Goal: Information Seeking & Learning: Learn about a topic

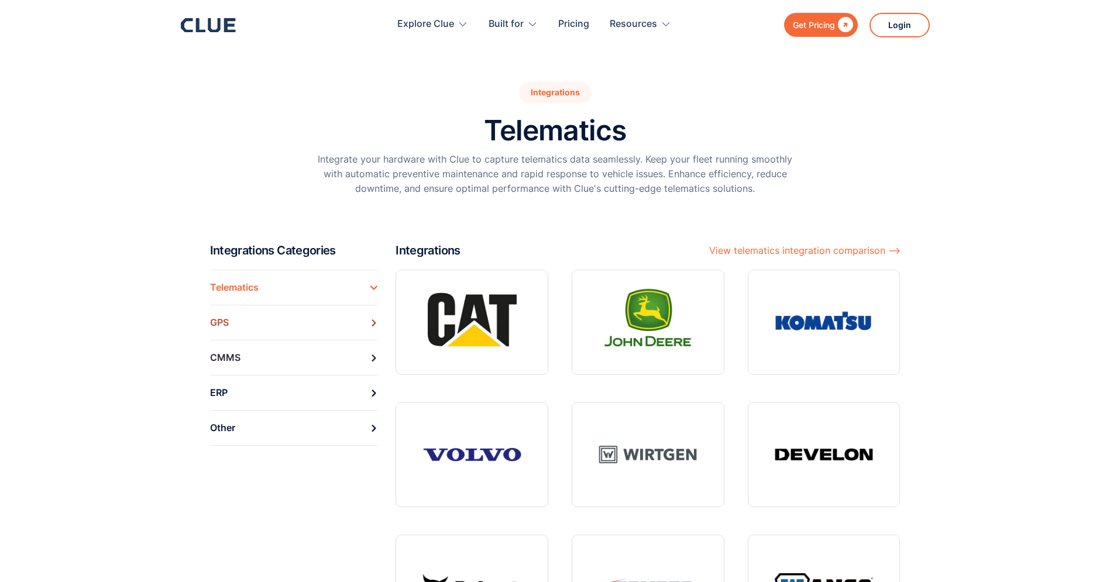
click at [270, 325] on link "GPS" at bounding box center [294, 322] width 168 height 35
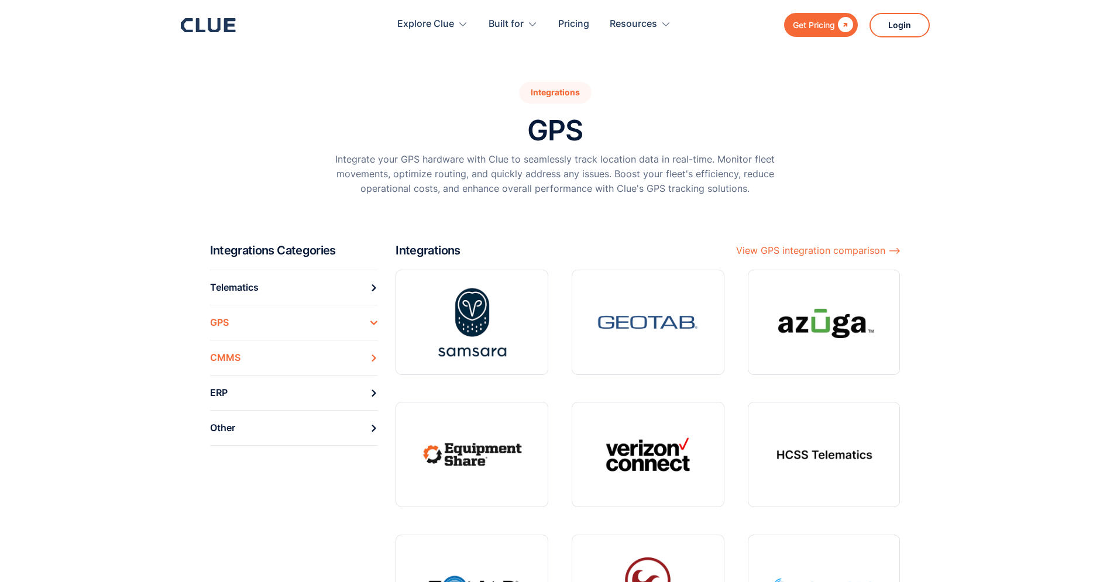
click at [277, 367] on link "CMMS" at bounding box center [294, 357] width 168 height 35
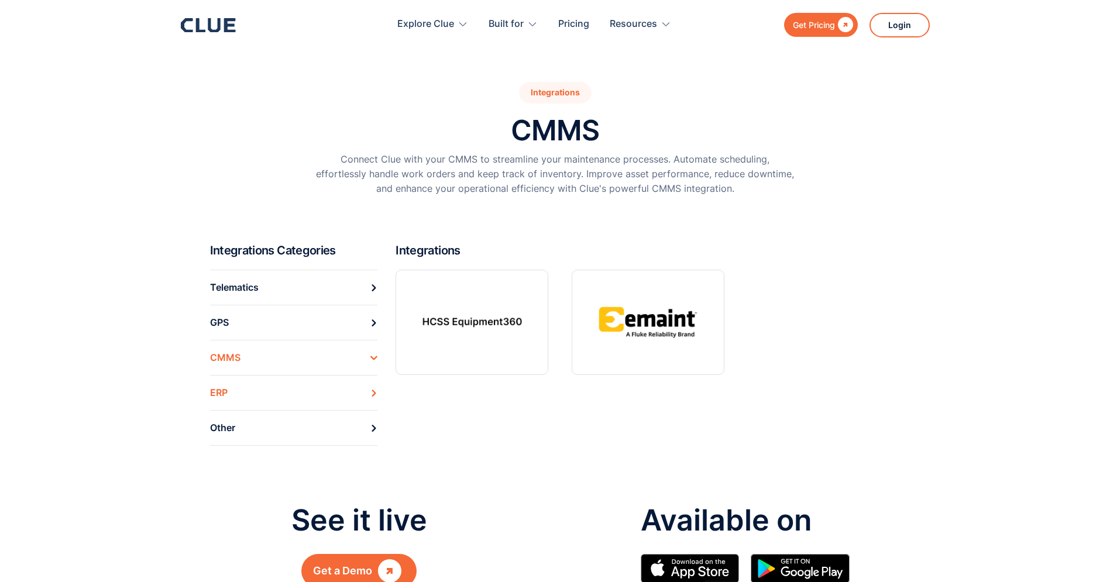
click at [269, 403] on link "ERP" at bounding box center [294, 392] width 168 height 35
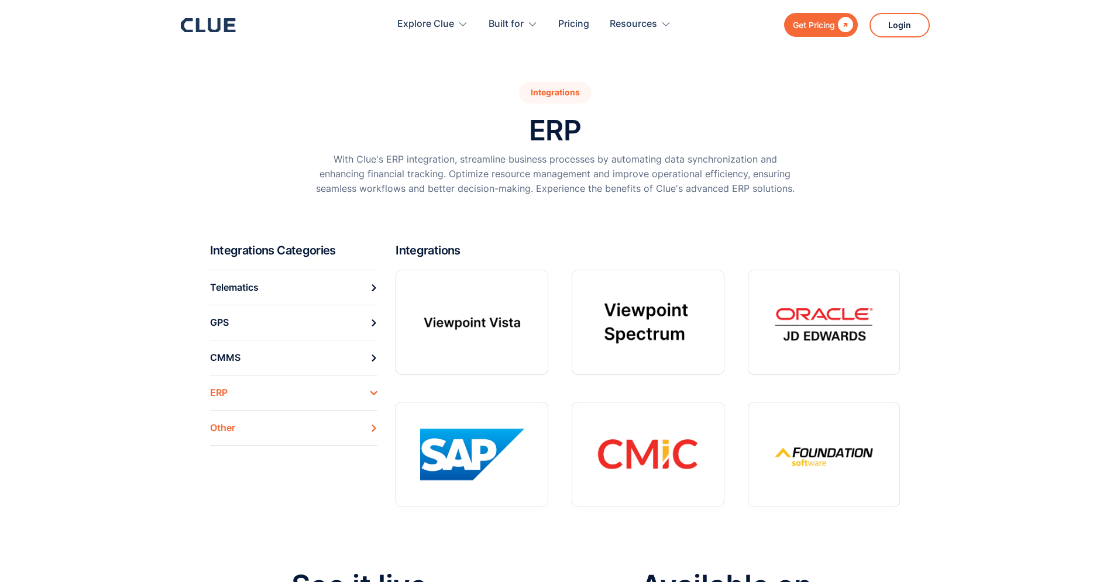
click at [269, 425] on link "Other" at bounding box center [294, 428] width 168 height 36
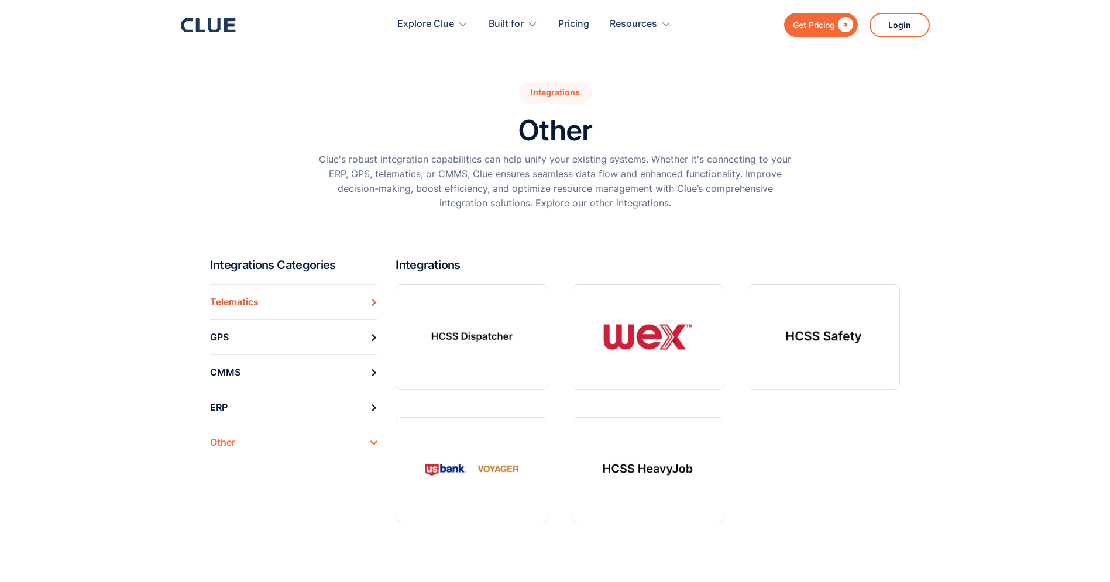
click at [291, 303] on link "Telematics" at bounding box center [294, 301] width 168 height 35
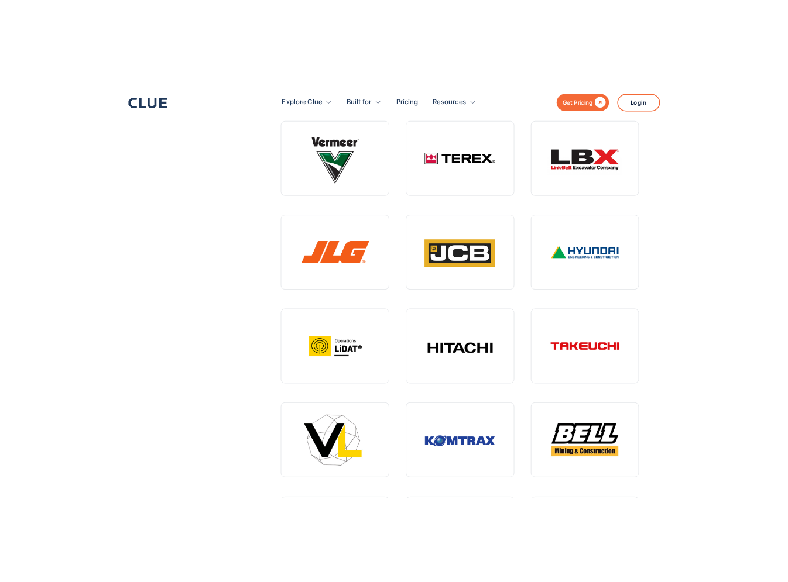
scroll to position [765, 0]
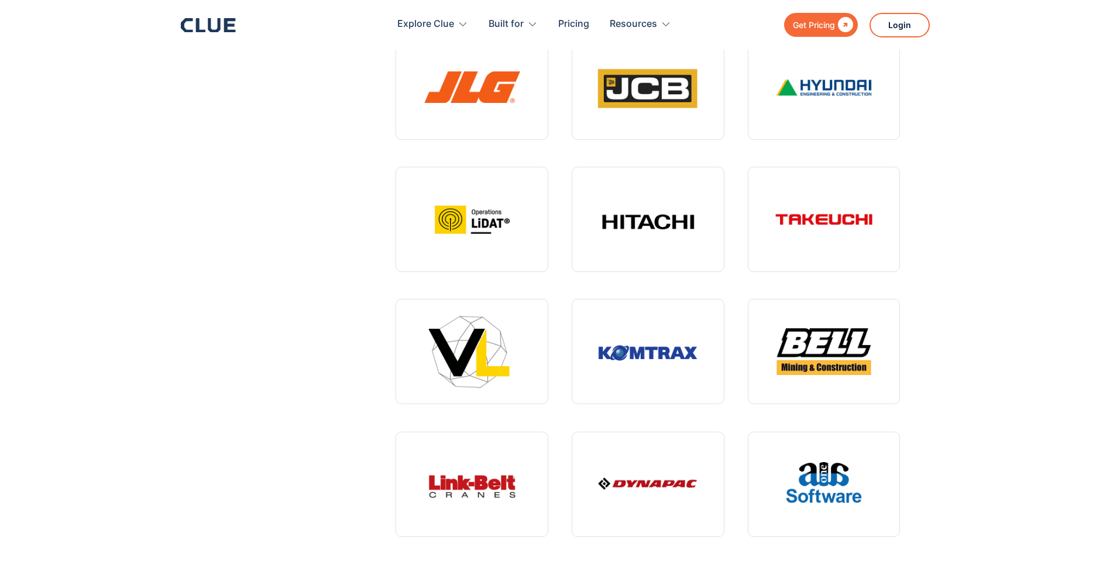
click at [971, 326] on section "Integrations Categories Telematics GPS CMMS ERP Other Integrations View telemat…" at bounding box center [555, 24] width 1110 height 1092
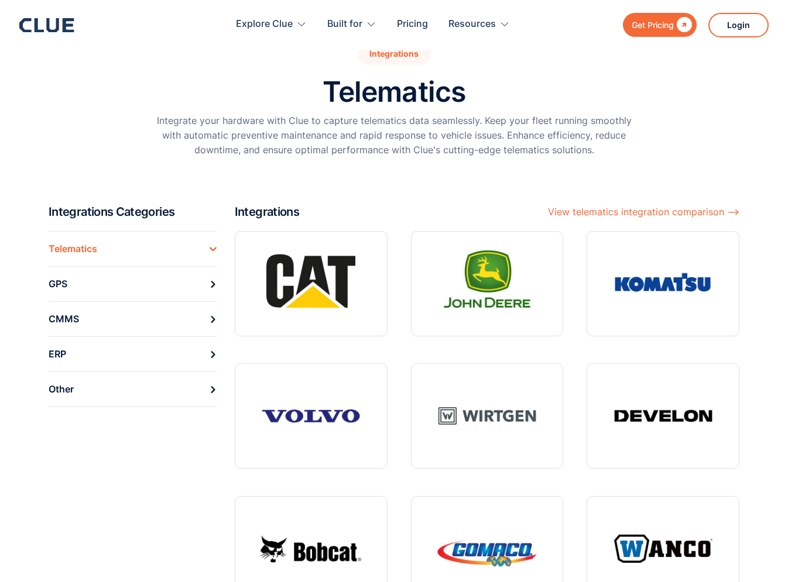
scroll to position [46, 0]
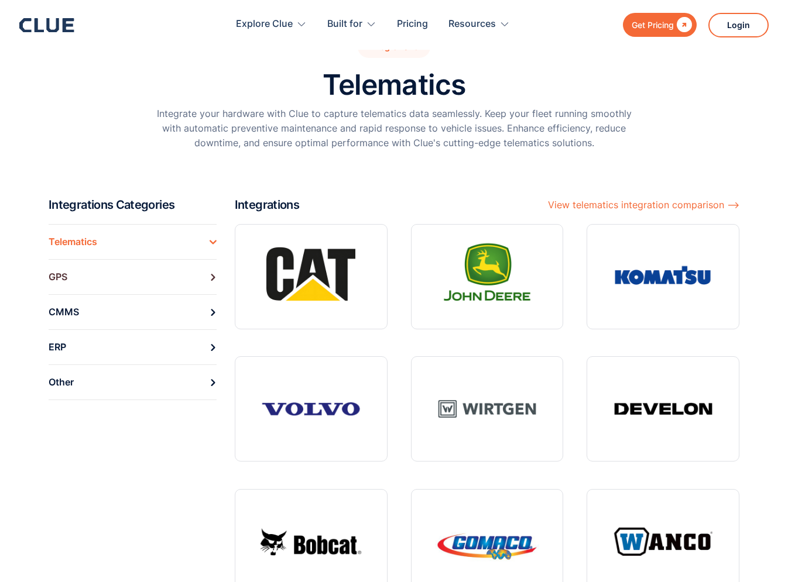
click at [103, 272] on link "GPS" at bounding box center [133, 276] width 168 height 35
click at [80, 278] on link "GPS" at bounding box center [133, 276] width 168 height 35
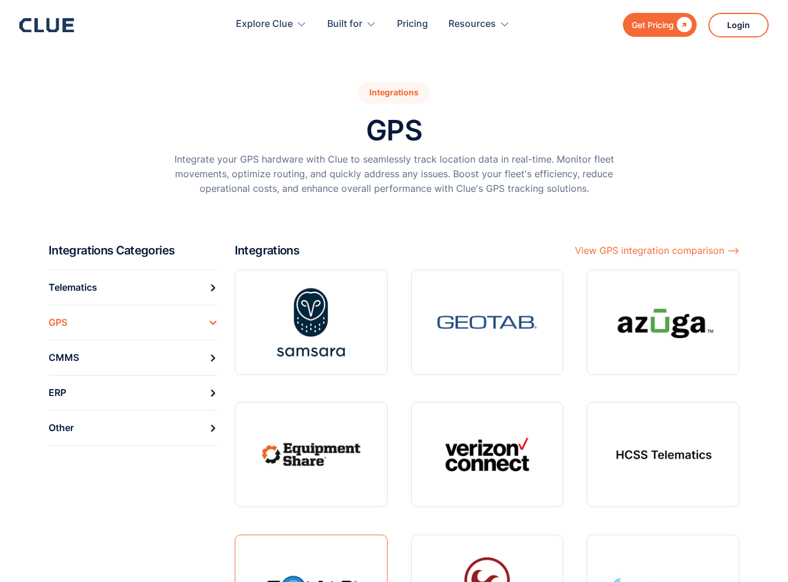
scroll to position [7, 0]
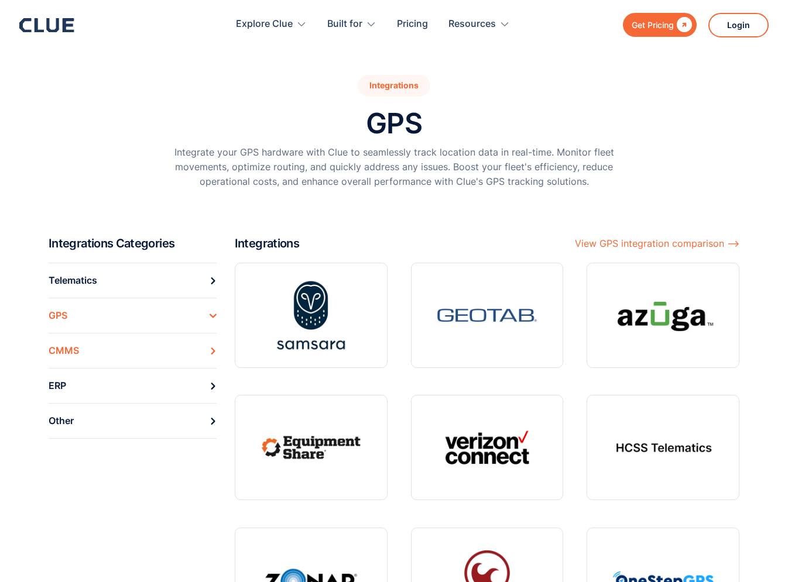
click at [89, 353] on link "CMMS" at bounding box center [133, 350] width 168 height 35
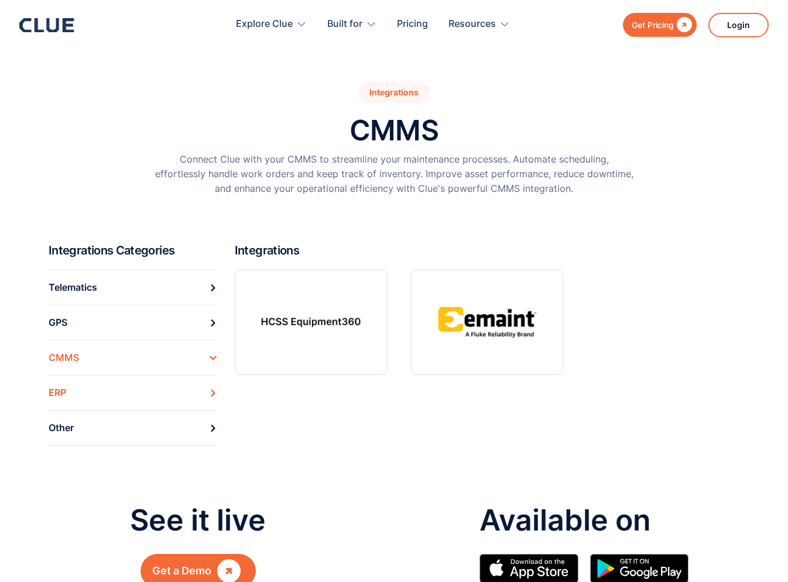
click at [106, 396] on link "ERP" at bounding box center [133, 392] width 168 height 35
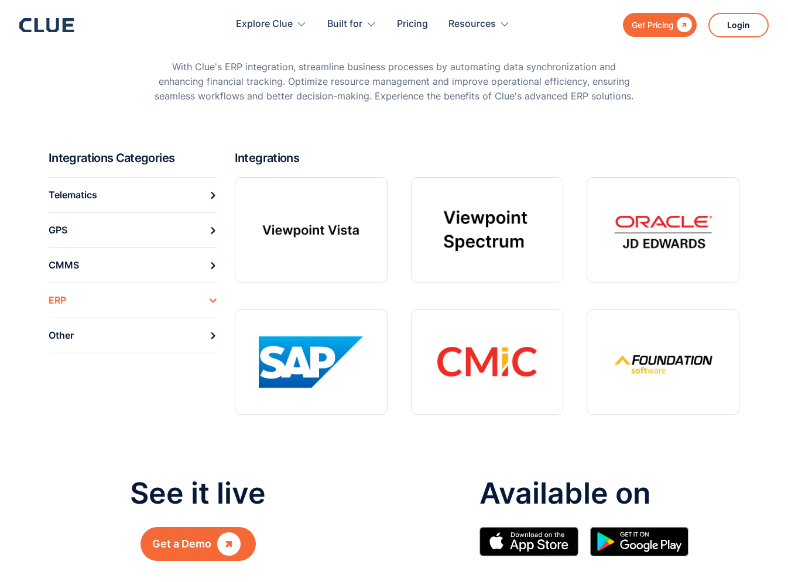
scroll to position [99, 0]
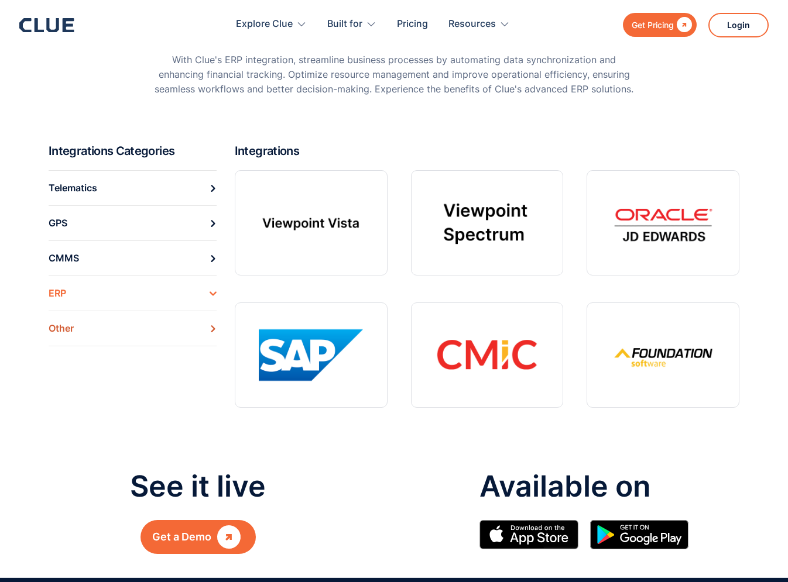
click at [80, 327] on link "Other" at bounding box center [133, 329] width 168 height 36
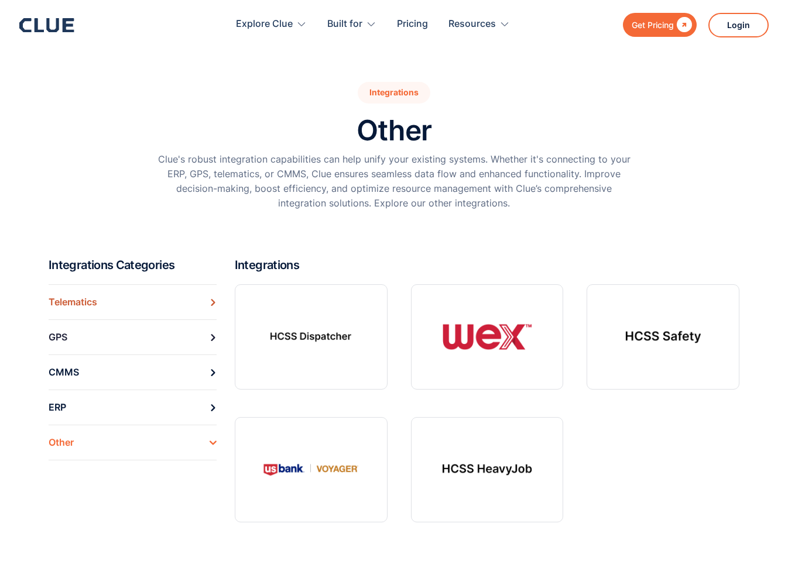
click at [143, 303] on link "Telematics" at bounding box center [133, 301] width 168 height 35
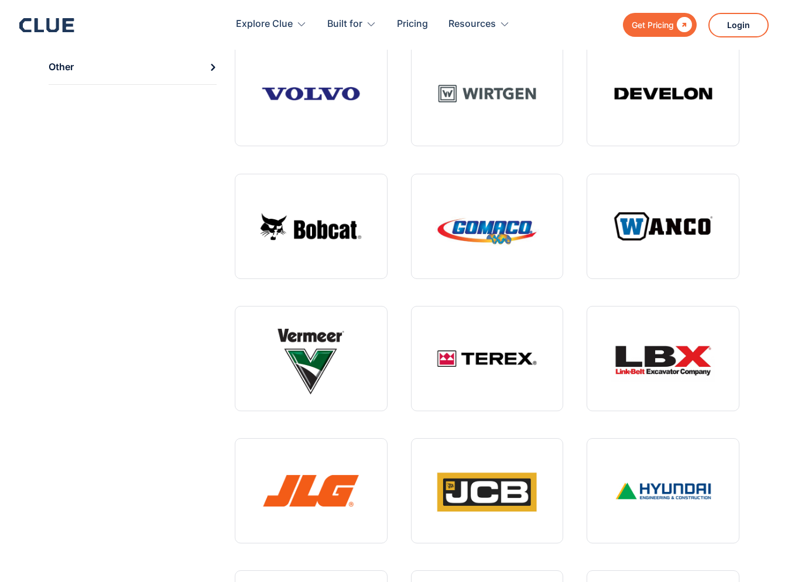
scroll to position [138, 0]
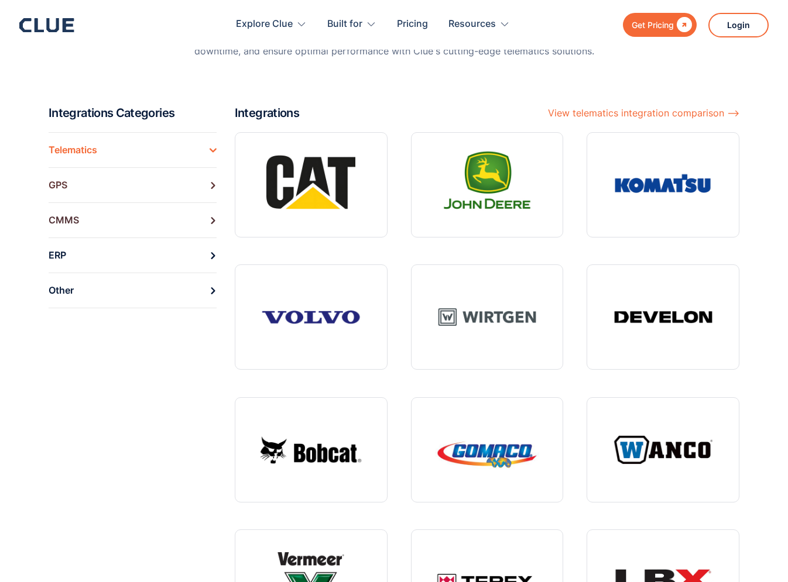
click at [114, 180] on link "GPS" at bounding box center [133, 184] width 168 height 35
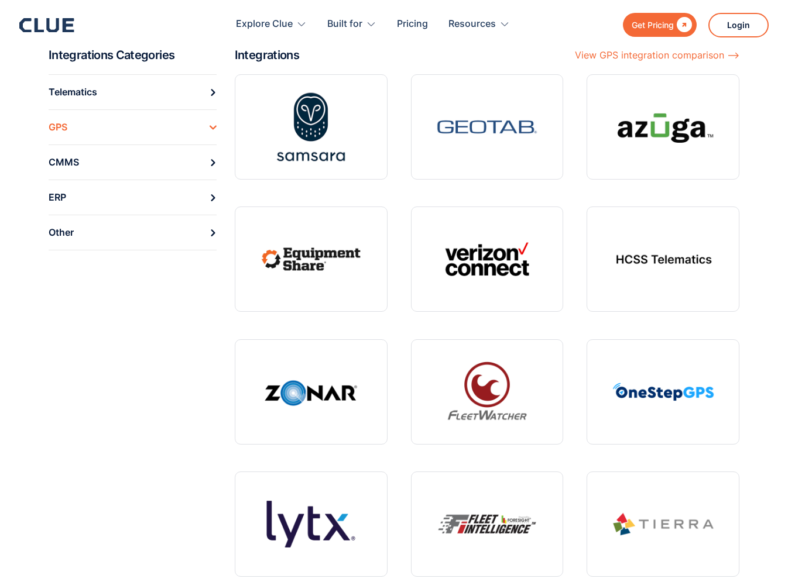
scroll to position [48, 0]
